Goal: Register for event/course

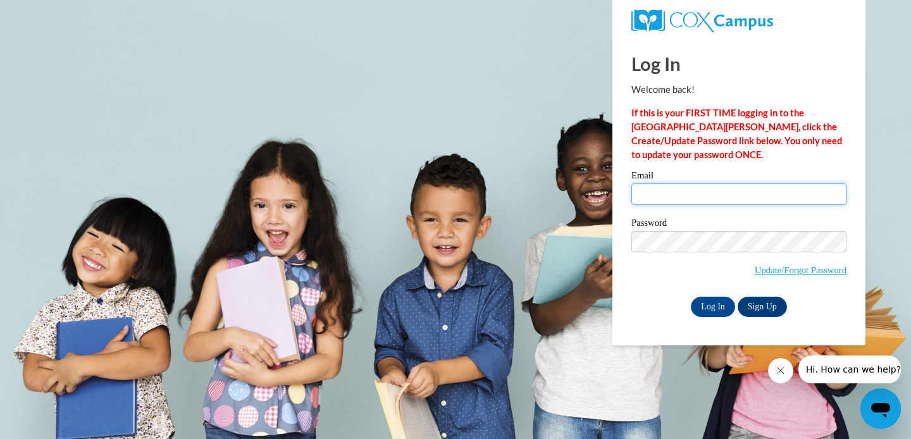
click at [735, 199] on input "Email" at bounding box center [738, 194] width 215 height 22
click at [735, 161] on p "If this is your FIRST TIME logging in to the NEW Cox Campus, click the Create/U…" at bounding box center [738, 134] width 215 height 56
click at [761, 307] on link "Sign Up" at bounding box center [762, 307] width 49 height 20
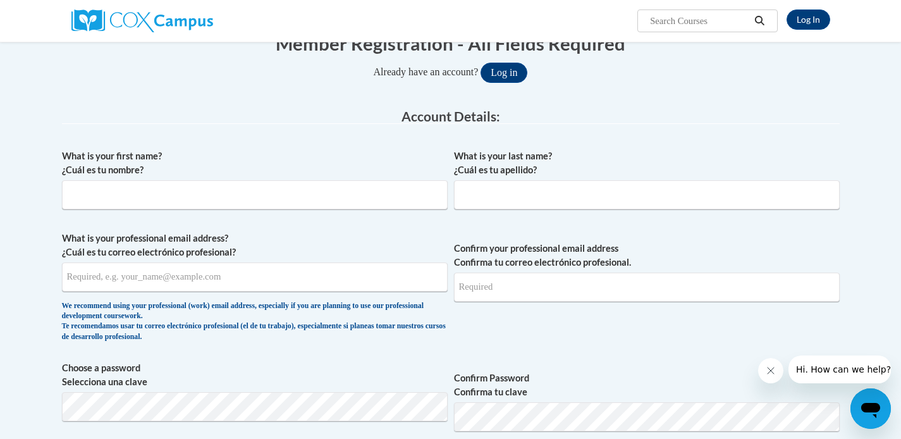
scroll to position [145, 0]
click at [291, 199] on input "What is your first name? ¿Cuál es tu nombre?" at bounding box center [255, 193] width 386 height 29
type input "Tonya"
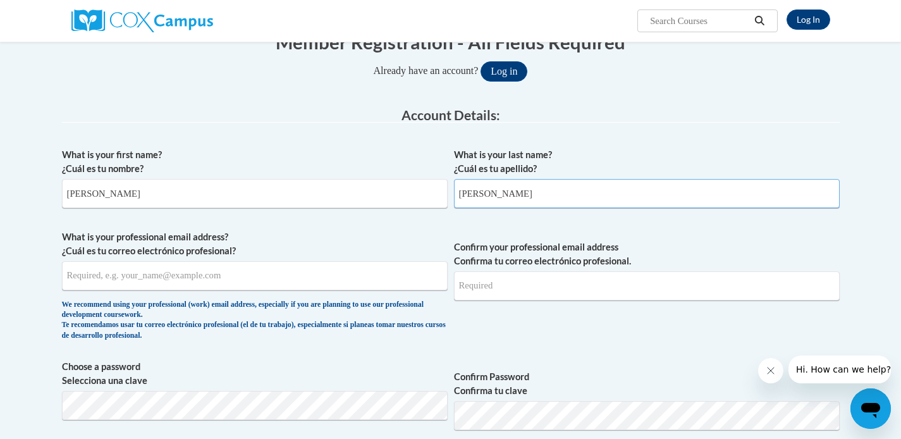
type input "Ross"
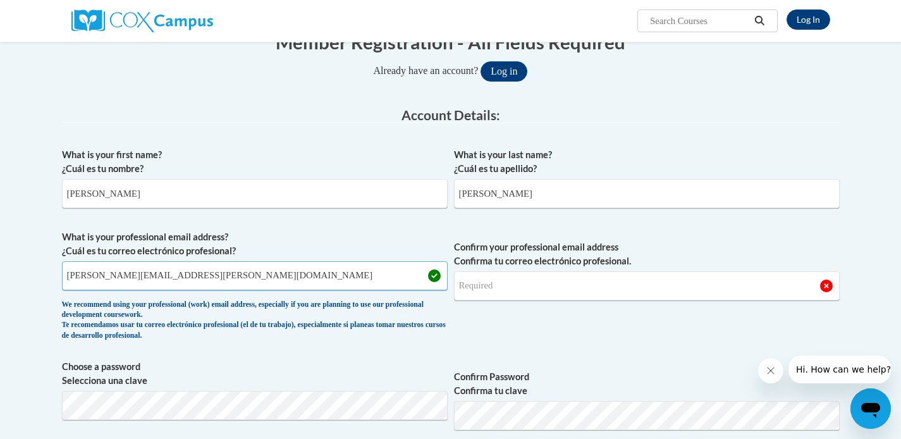
type input "tonya.ross@lumpkinschools.com"
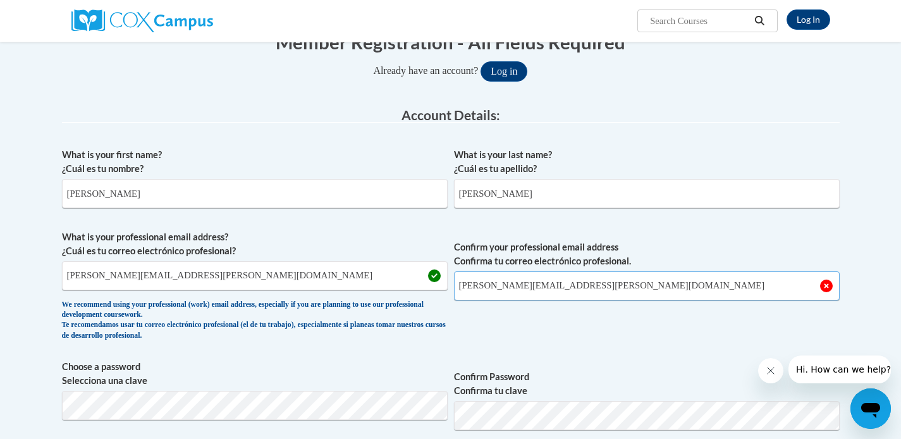
type input "tonya.ross@lumpkinschools.com"
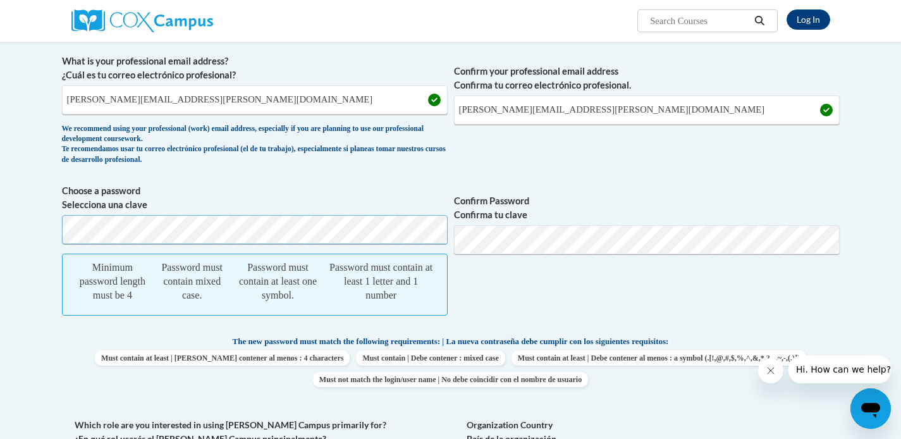
scroll to position [325, 0]
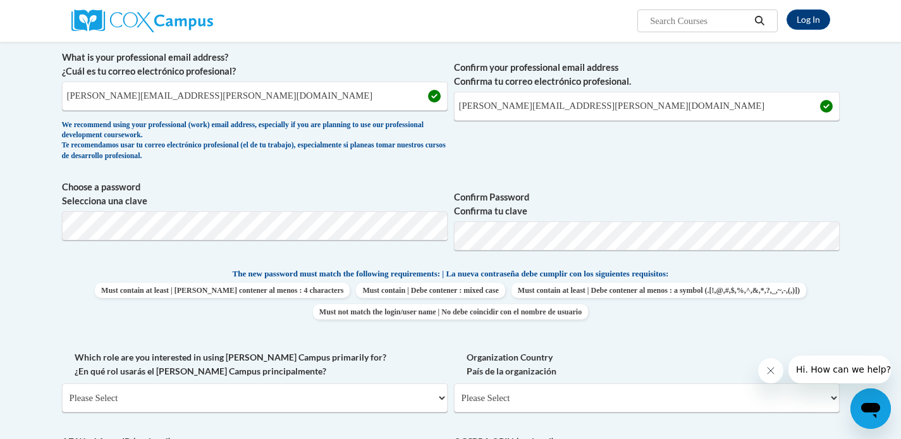
click at [790, 274] on p "The new password must match the following requirements: | La nueva contraseña d…" at bounding box center [451, 275] width 778 height 16
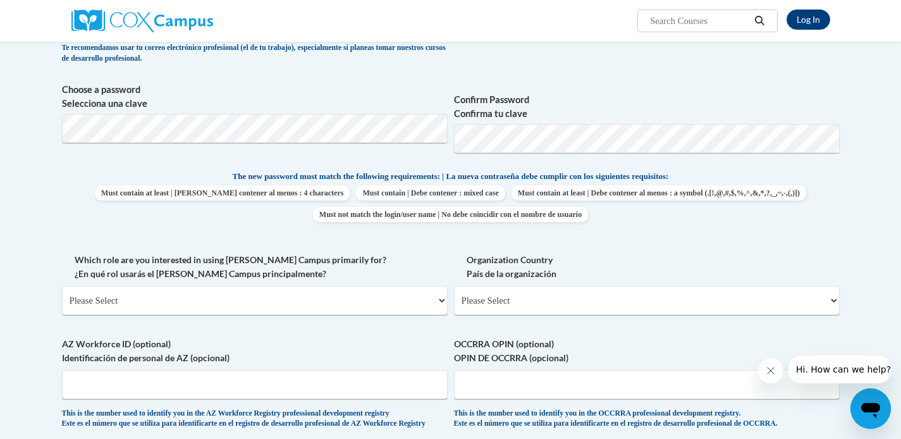
scroll to position [424, 0]
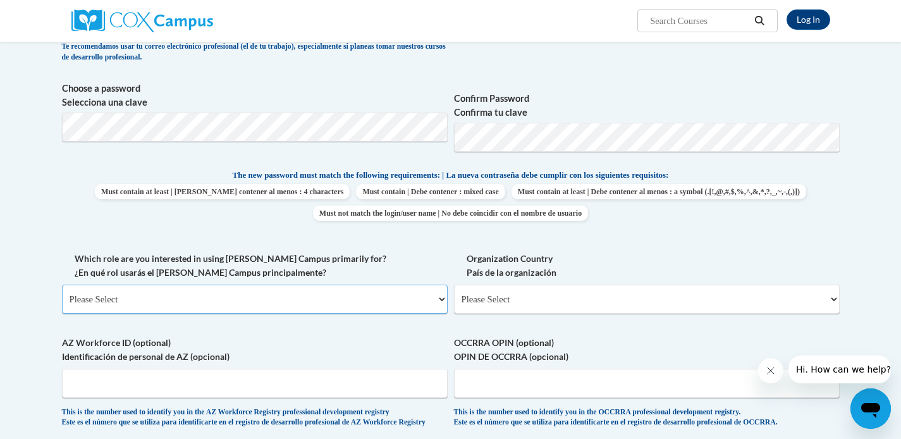
click at [331, 301] on select "Please Select College/University | Colegio/Universidad Community/Nonprofit Part…" at bounding box center [255, 299] width 386 height 29
select select "fbf2d438-af2f-41f8-98f1-81c410e29de3"
click at [62, 285] on select "Please Select College/University | Colegio/Universidad Community/Nonprofit Part…" at bounding box center [255, 299] width 386 height 29
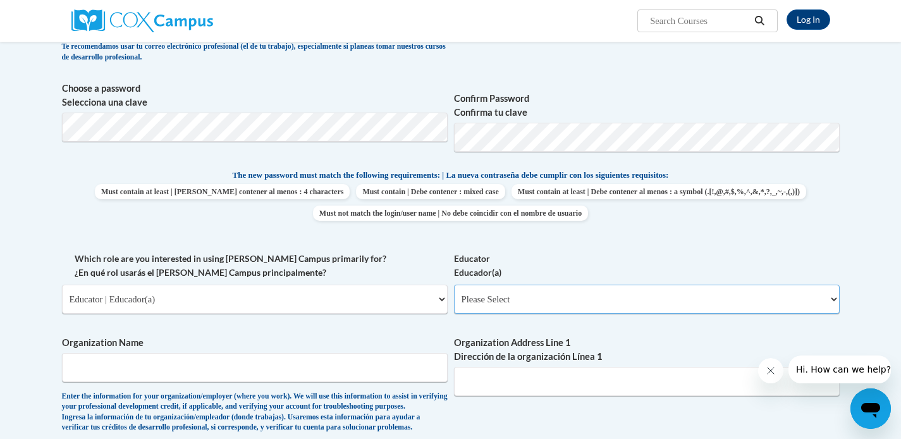
click at [621, 304] on select "Please Select Early Learning/Daycare Teacher/Family Home Care Provider | Maestr…" at bounding box center [647, 299] width 386 height 29
select select "8e40623d-54d0-45cd-9f92-5df65cd3f8cf"
click at [454, 285] on select "Please Select Early Learning/Daycare Teacher/Family Home Care Provider | Maestr…" at bounding box center [647, 299] width 386 height 29
click at [325, 368] on input "Organization Name" at bounding box center [255, 367] width 386 height 29
type input "Cottrell Elementary"
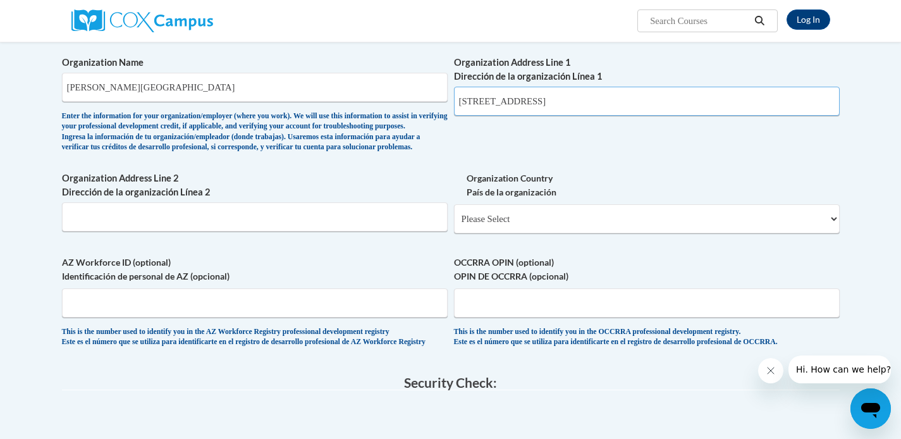
scroll to position [723, 0]
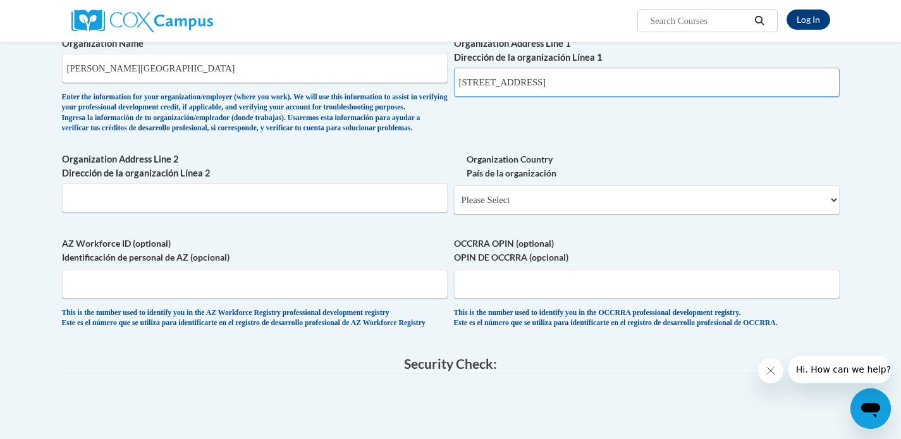
type input "220 Pine Tree Way"
click at [577, 214] on select "Please Select United States | Estados Unidos Outside of the United States | Fue…" at bounding box center [647, 199] width 386 height 29
select select "ad49bcad-a171-4b2e-b99c-48b446064914"
click at [454, 206] on select "Please Select United States | Estados Unidos Outside of the United States | Fue…" at bounding box center [647, 199] width 386 height 29
select select
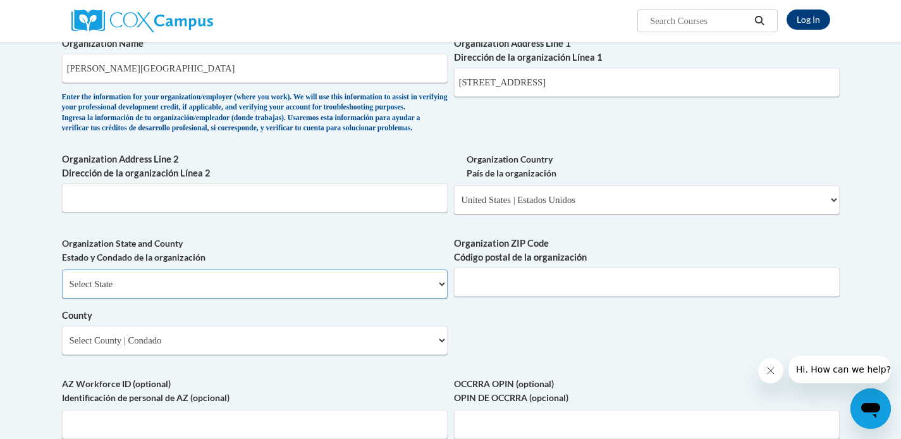
click at [386, 299] on select "Select State Alabama Alaska Arizona Arkansas California Colorado Connecticut De…" at bounding box center [255, 283] width 386 height 29
select select "Georgia"
click at [62, 290] on select "Select State Alabama Alaska Arizona Arkansas California Colorado Connecticut De…" at bounding box center [255, 283] width 386 height 29
click at [549, 297] on input "Organization ZIP Code Código postal de la organización" at bounding box center [647, 282] width 386 height 29
type input "30533"
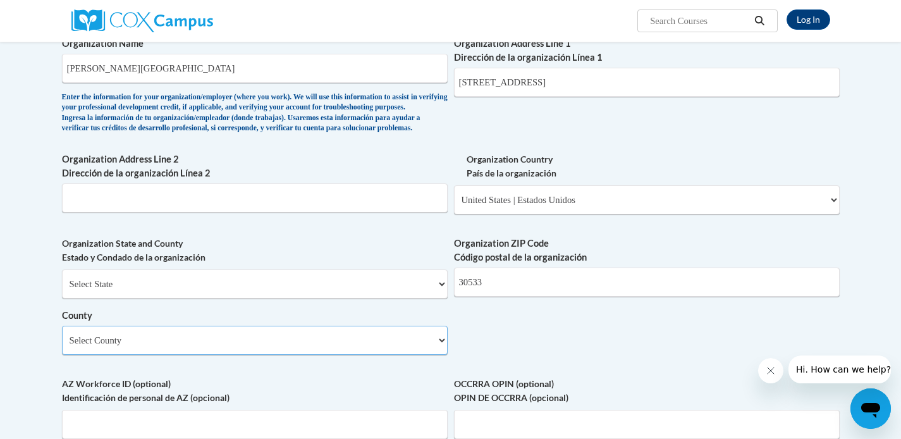
click at [372, 355] on select "Select County Appling Atkinson Bacon Baker Baldwin Banks Barrow Bartow Ben Hill…" at bounding box center [255, 340] width 386 height 29
select select "Lumpkin"
click at [62, 347] on select "Select County Appling Atkinson Bacon Baker Baldwin Banks Barrow Bartow Ben Hill…" at bounding box center [255, 340] width 386 height 29
click at [559, 357] on div "What is your first name? ¿Cuál es tu nombre? Tonya What is your last name? ¿Cuá…" at bounding box center [451, 22] width 778 height 917
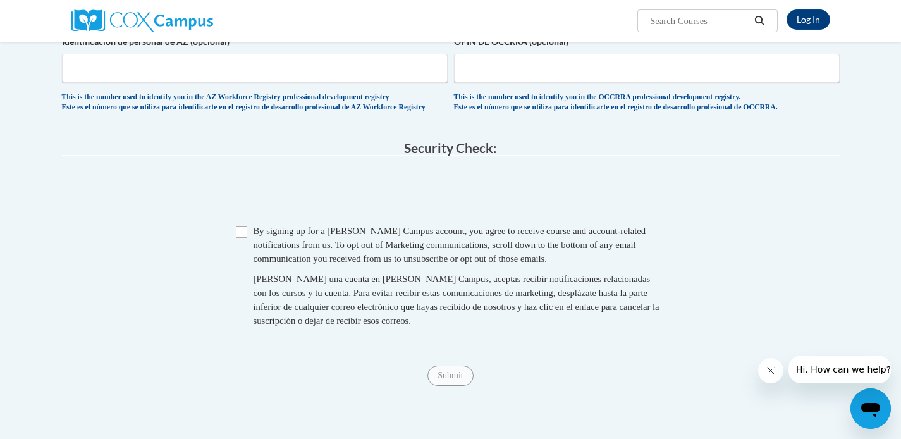
scroll to position [1094, 0]
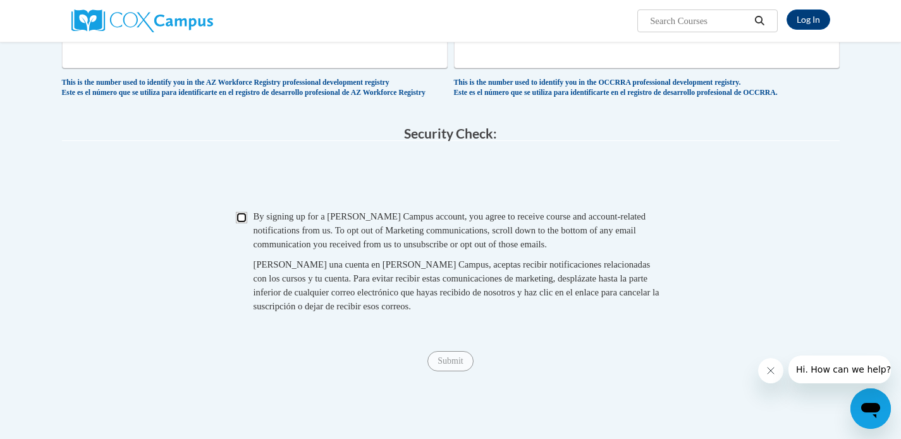
click at [237, 223] on input "Checkbox" at bounding box center [241, 217] width 11 height 11
checkbox input "true"
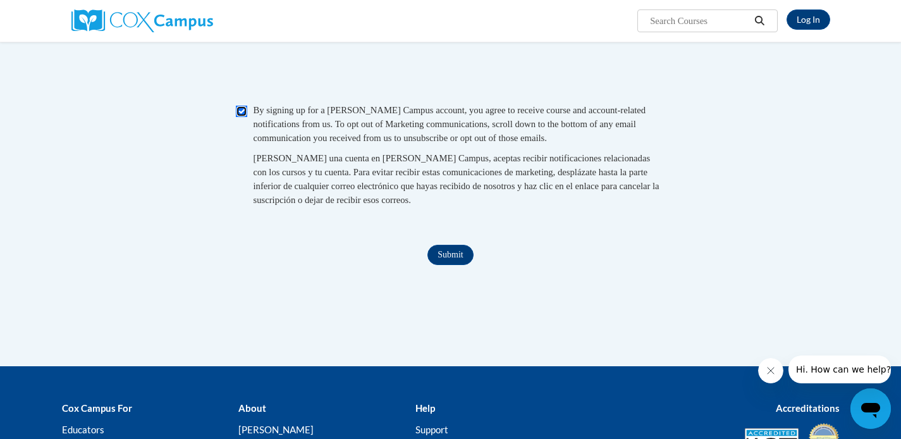
scroll to position [1201, 0]
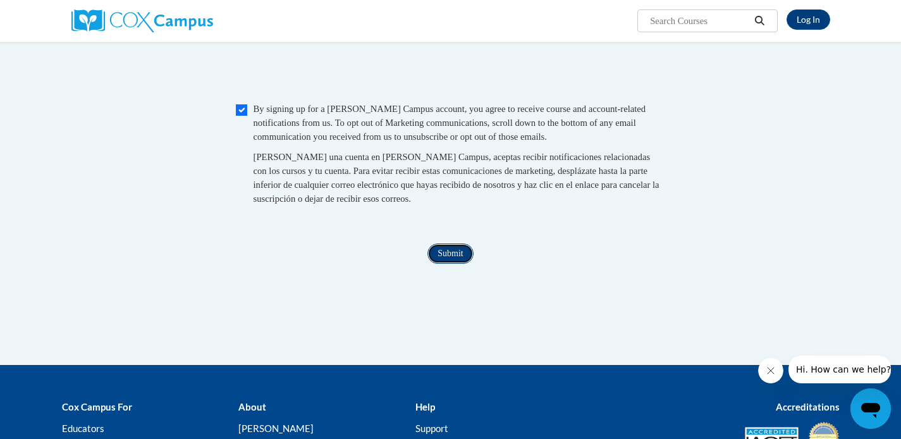
click at [443, 264] on input "Submit" at bounding box center [451, 254] width 46 height 20
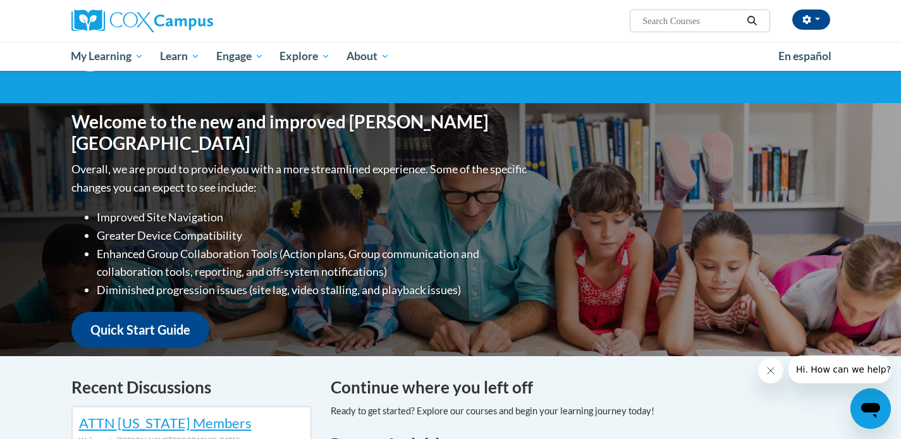
scroll to position [82, 0]
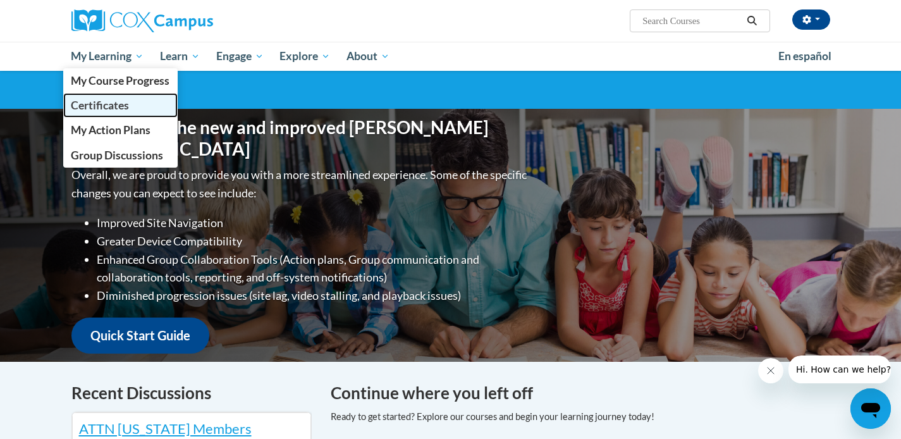
click at [115, 104] on span "Certificates" at bounding box center [100, 105] width 58 height 13
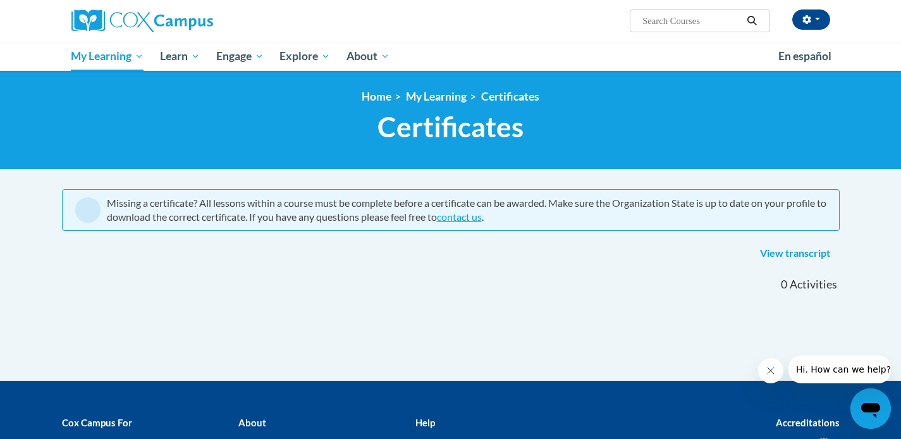
click at [672, 19] on input "Search..." at bounding box center [691, 20] width 101 height 15
type input "systematic and explicit phonics"
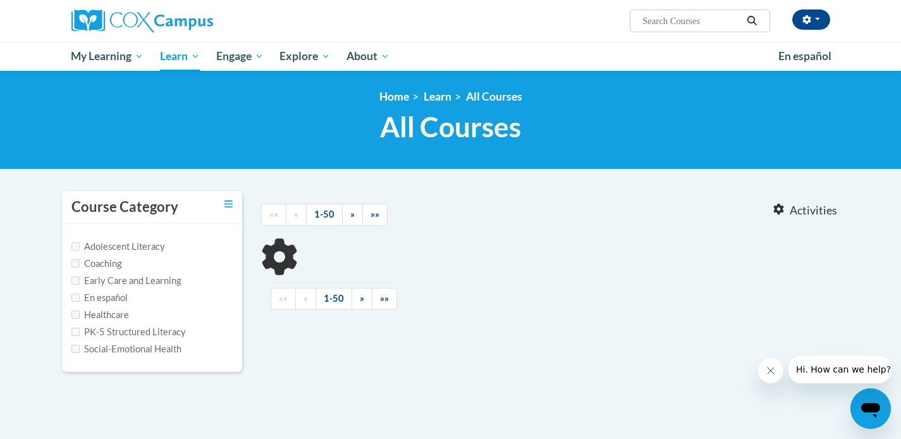
type input "systematic and explicit phonics"
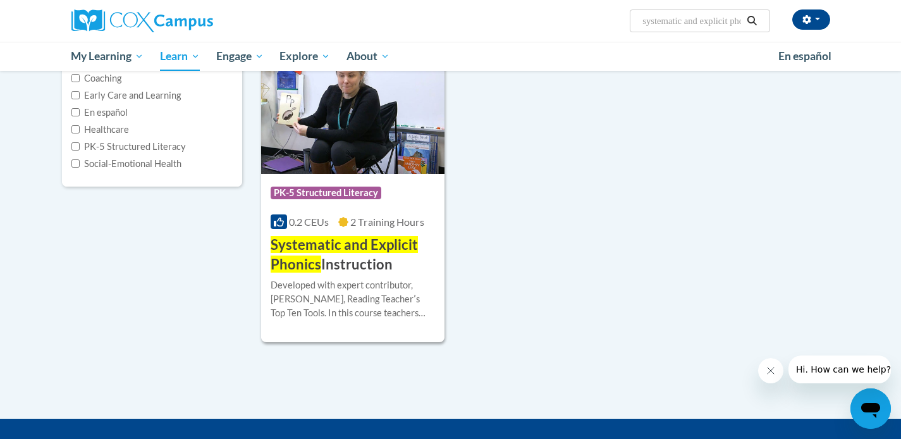
scroll to position [187, 0]
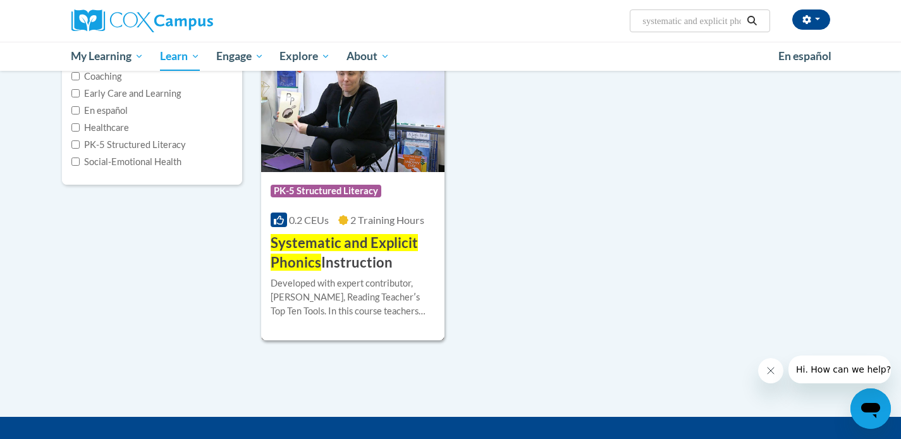
click at [318, 251] on span "Systematic and Explicit Phonics" at bounding box center [344, 252] width 147 height 37
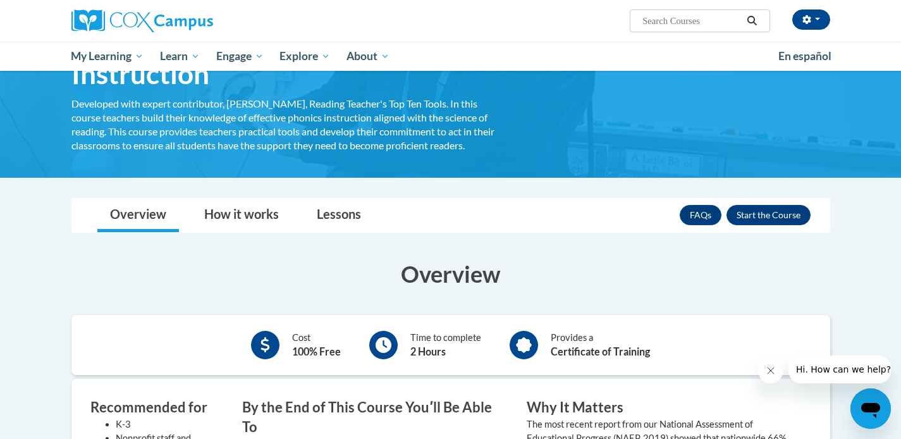
scroll to position [113, 0]
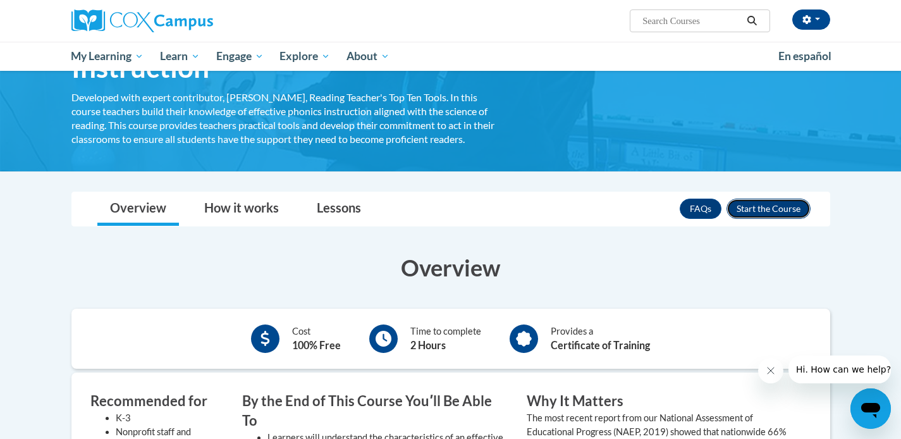
click at [766, 209] on button "Enroll" at bounding box center [769, 209] width 84 height 20
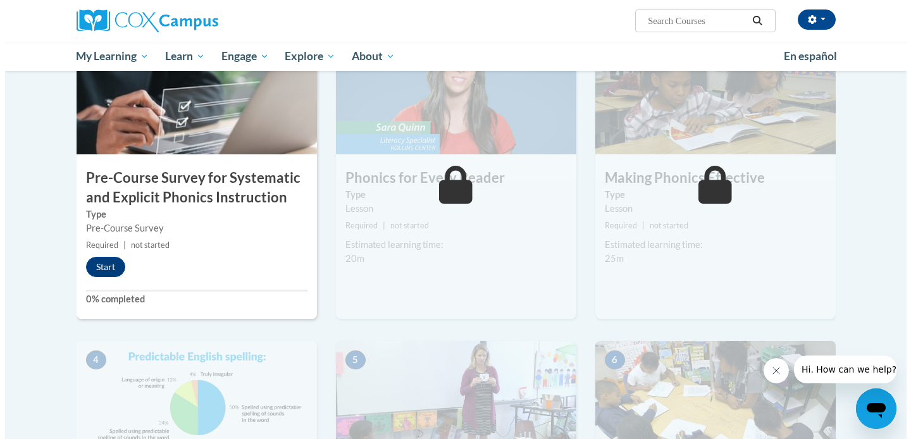
scroll to position [301, 0]
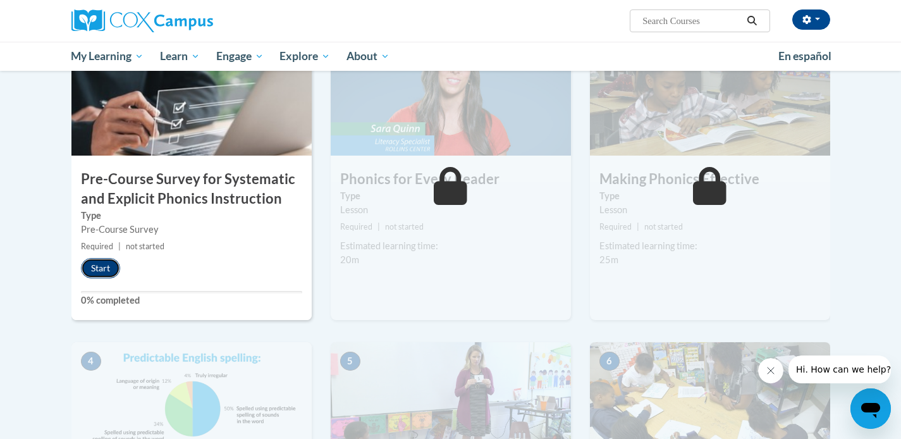
click at [104, 268] on button "Start" at bounding box center [100, 268] width 39 height 20
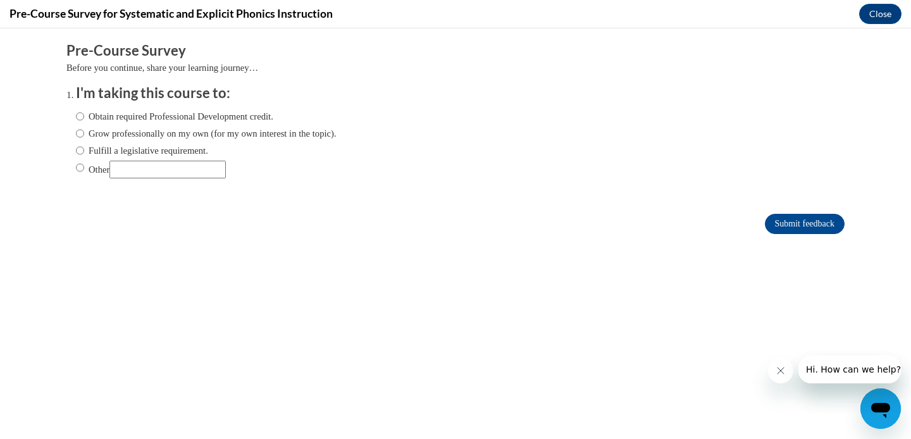
scroll to position [0, 0]
click at [76, 133] on input "Grow professionally on my own (for my own interest in the topic)." at bounding box center [80, 134] width 8 height 14
radio input "true"
click at [767, 223] on input "Submit feedback" at bounding box center [805, 224] width 80 height 20
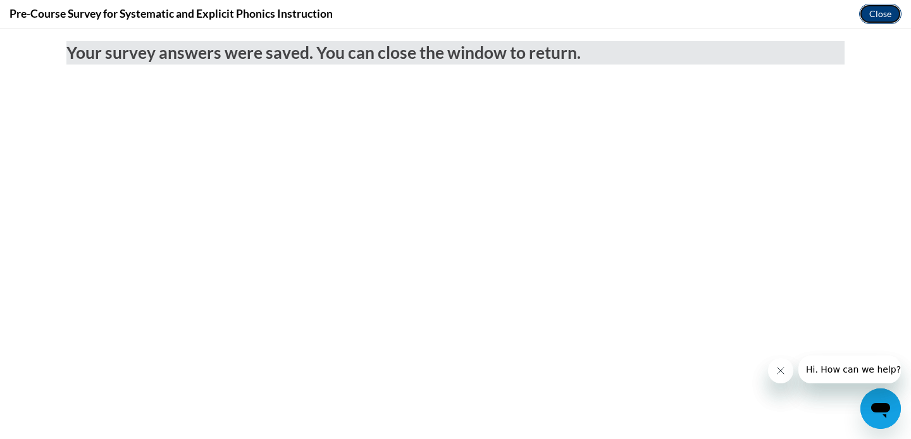
click at [870, 16] on button "Close" at bounding box center [880, 14] width 42 height 20
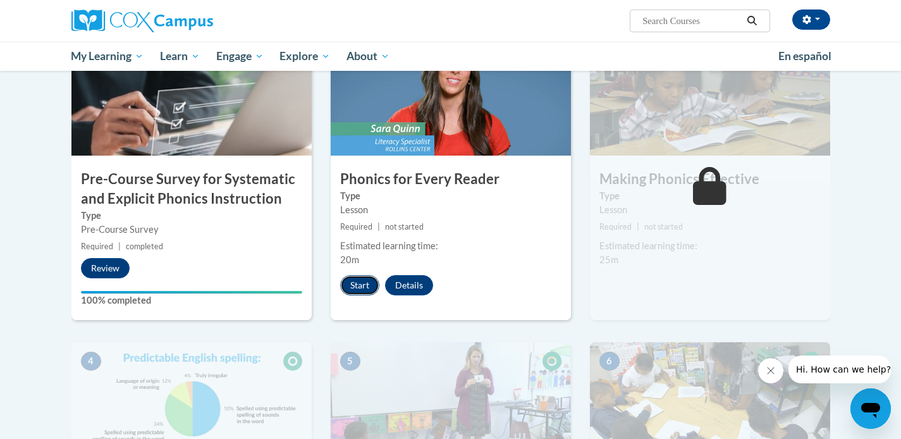
click at [356, 283] on button "Start" at bounding box center [359, 285] width 39 height 20
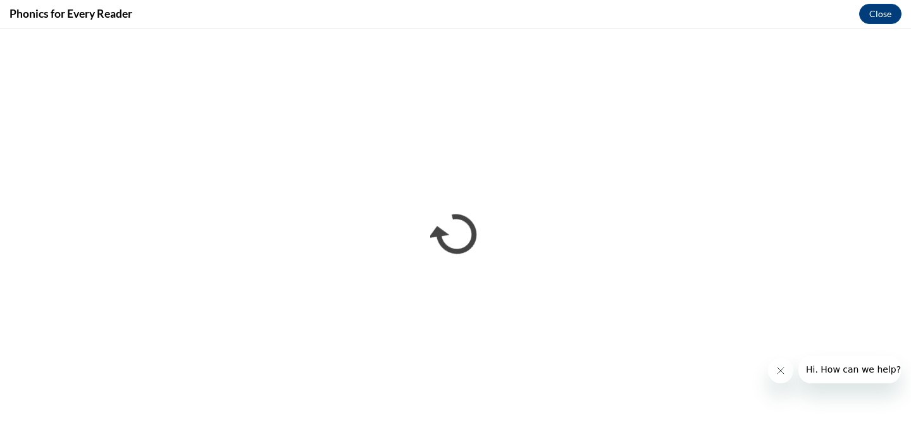
click at [777, 368] on icon "Close message from company" at bounding box center [781, 371] width 10 height 10
